Goal: Transaction & Acquisition: Register for event/course

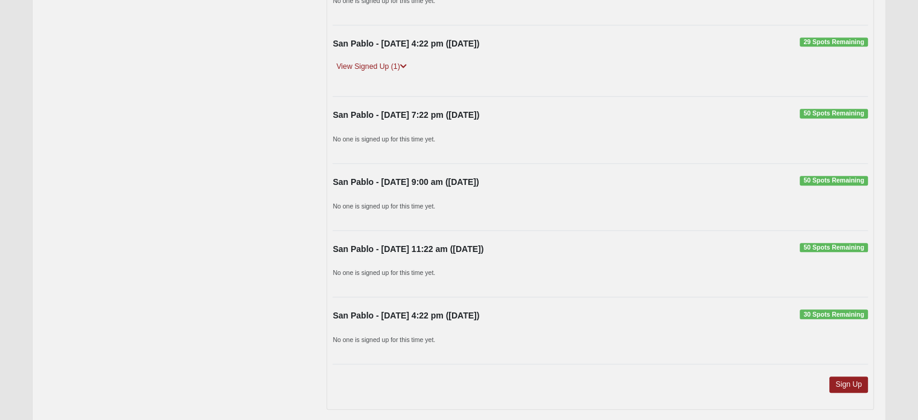
scroll to position [997, 0]
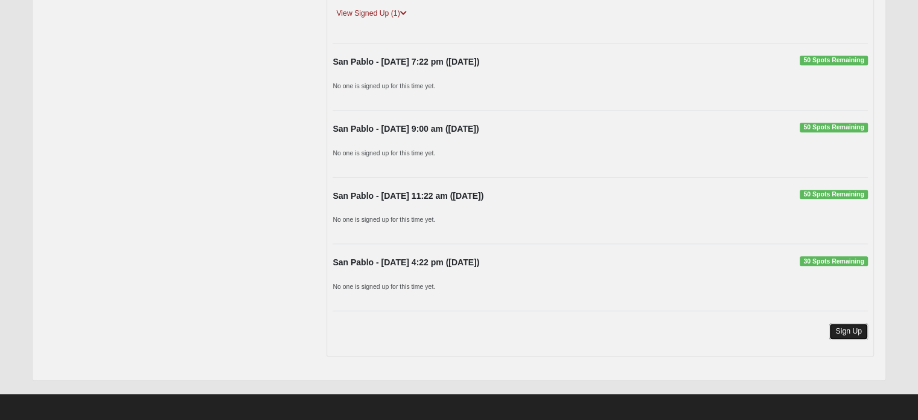
click at [855, 324] on link "Sign Up" at bounding box center [848, 331] width 39 height 16
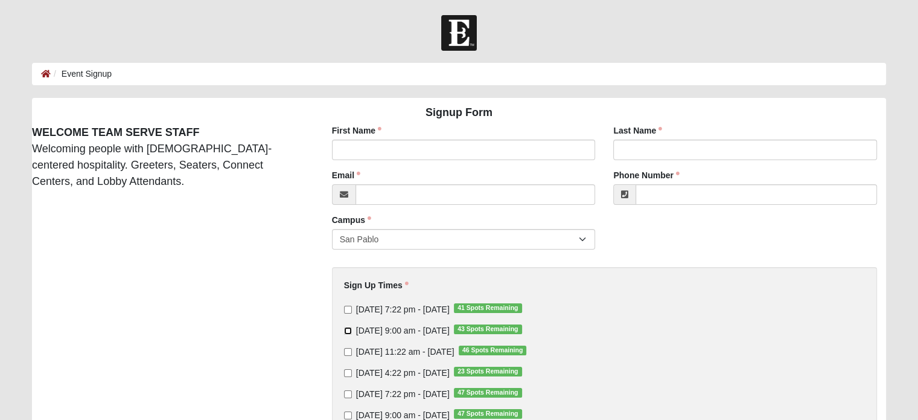
click at [348, 327] on input "[DATE] 9:00 am - [DATE] 43 Spots Remaining" at bounding box center [348, 331] width 8 height 8
checkbox input "true"
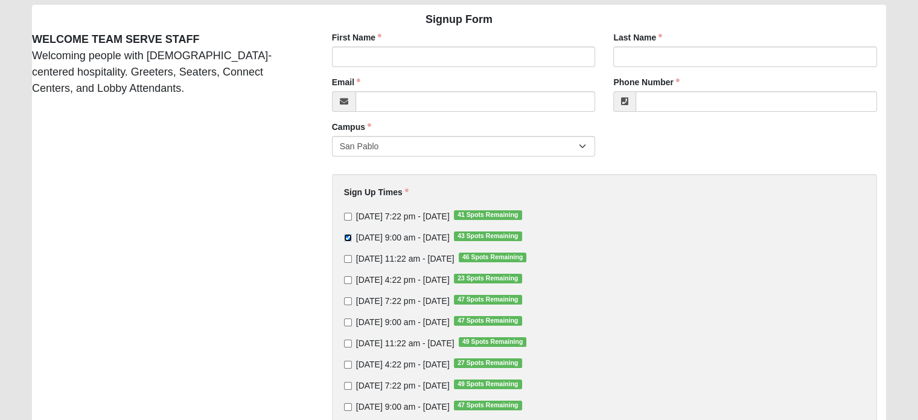
scroll to position [92, 0]
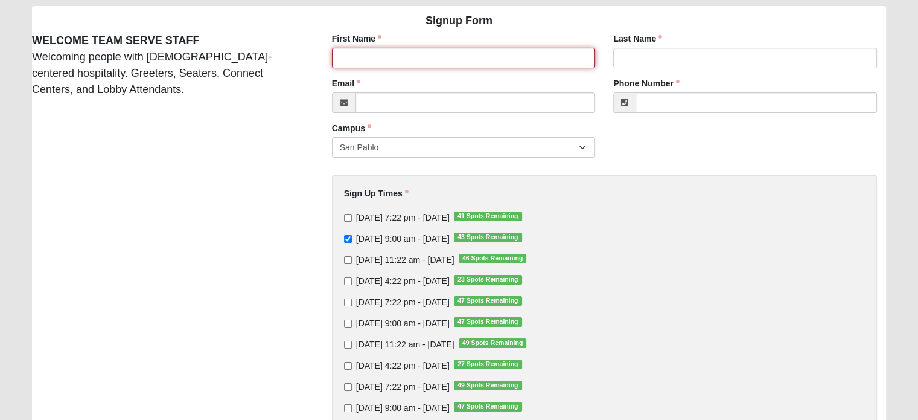
click at [392, 53] on input "First Name" at bounding box center [464, 58] width 264 height 21
type input "BIll"
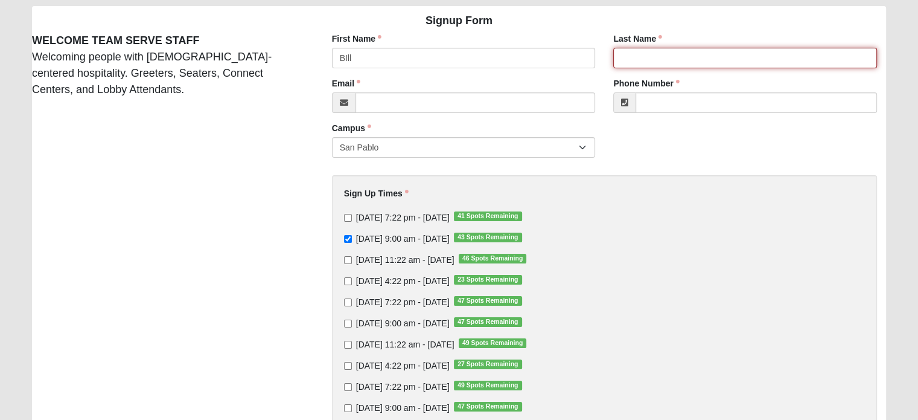
type input "[PERSON_NAME]"
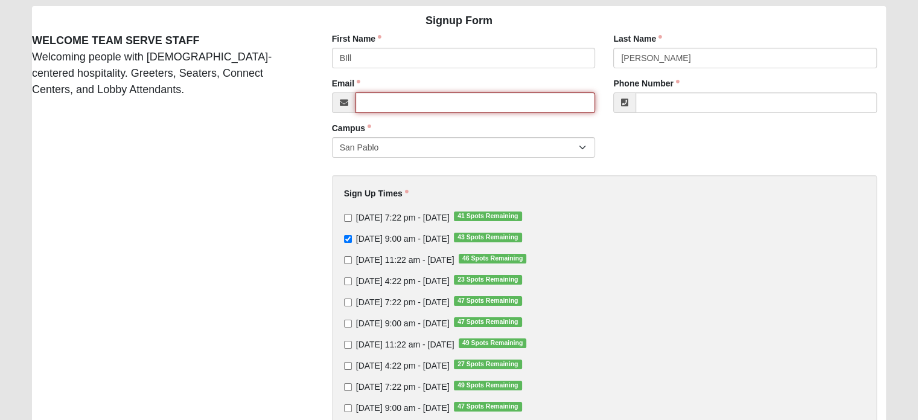
type input "[EMAIL_ADDRESS][DOMAIN_NAME]"
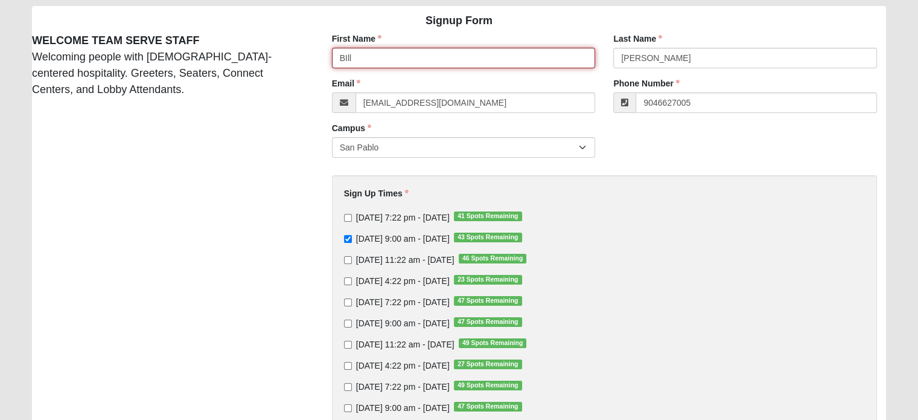
type input "[PHONE_NUMBER]"
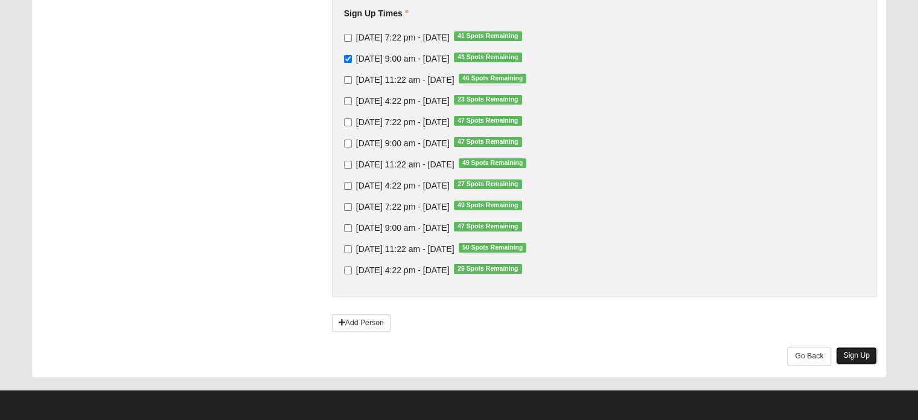
click at [855, 354] on link "Sign Up" at bounding box center [856, 355] width 41 height 18
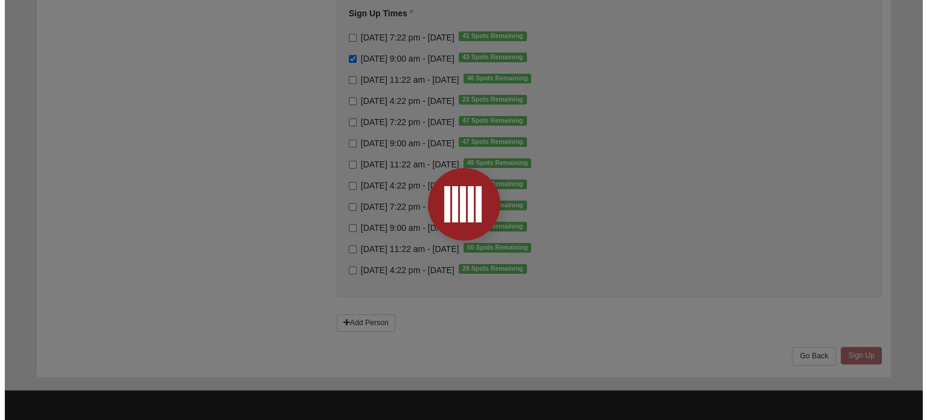
scroll to position [0, 0]
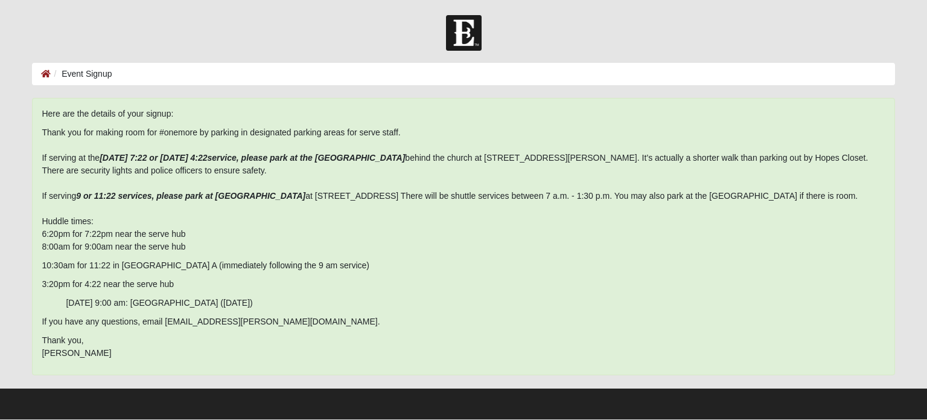
drag, startPoint x: 100, startPoint y: 348, endPoint x: 39, endPoint y: 121, distance: 234.4
click at [39, 121] on div "Here are the details of your signup: Thank you for making room for #onemore by …" at bounding box center [463, 236] width 863 height 277
copy span "Thank you for making room for #onemore by parking in designated parking areas f…"
